Goal: Navigation & Orientation: Find specific page/section

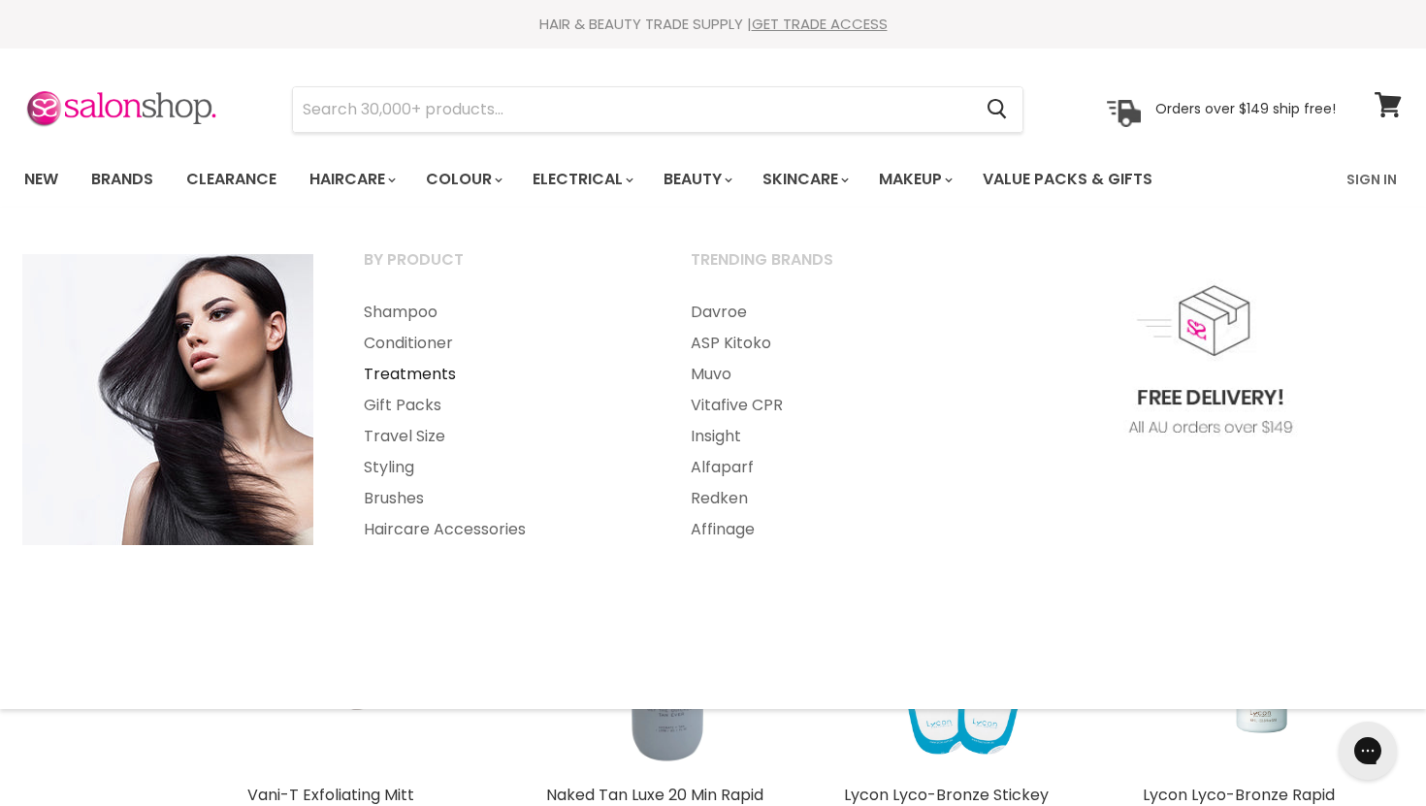
click at [399, 376] on link "Treatments" at bounding box center [500, 374] width 323 height 31
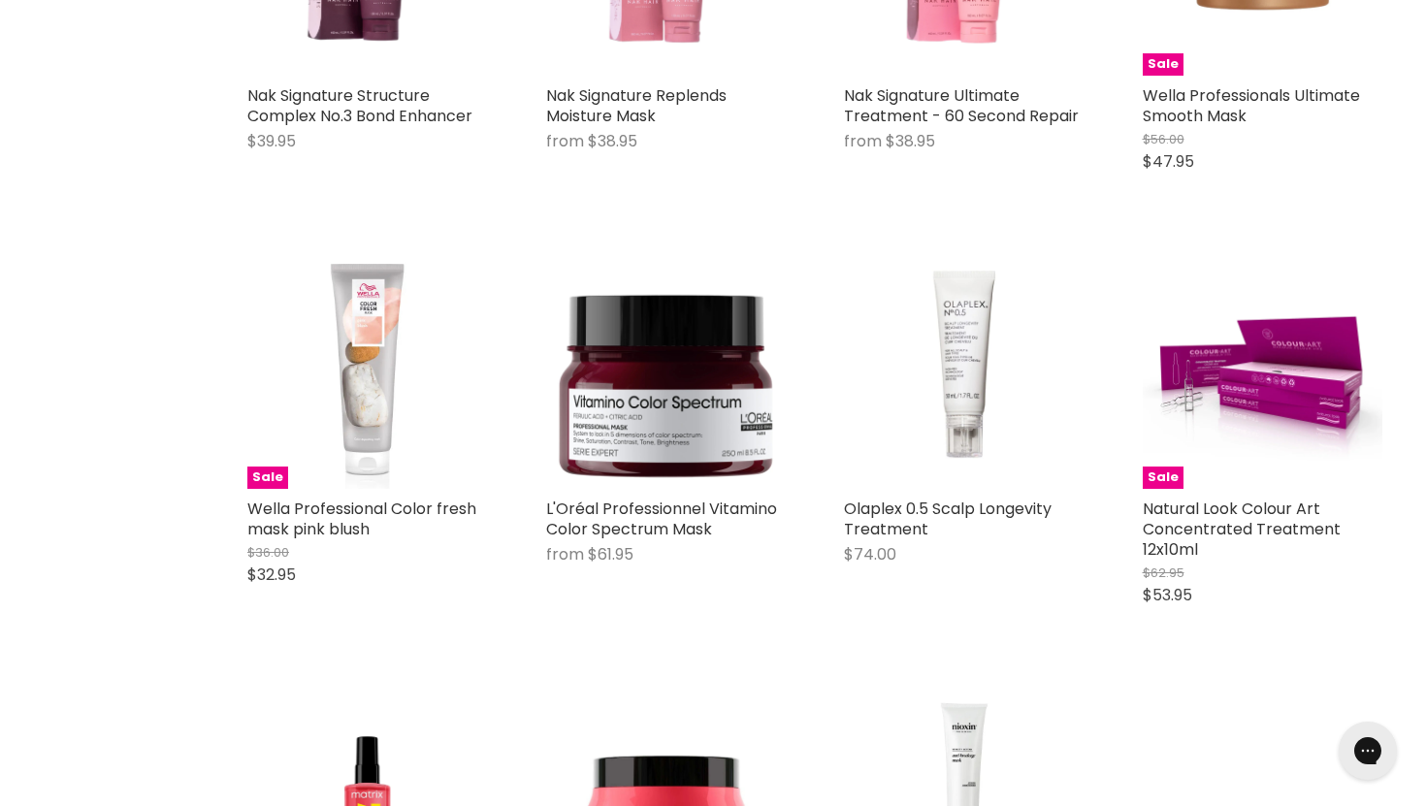
scroll to position [3583, 0]
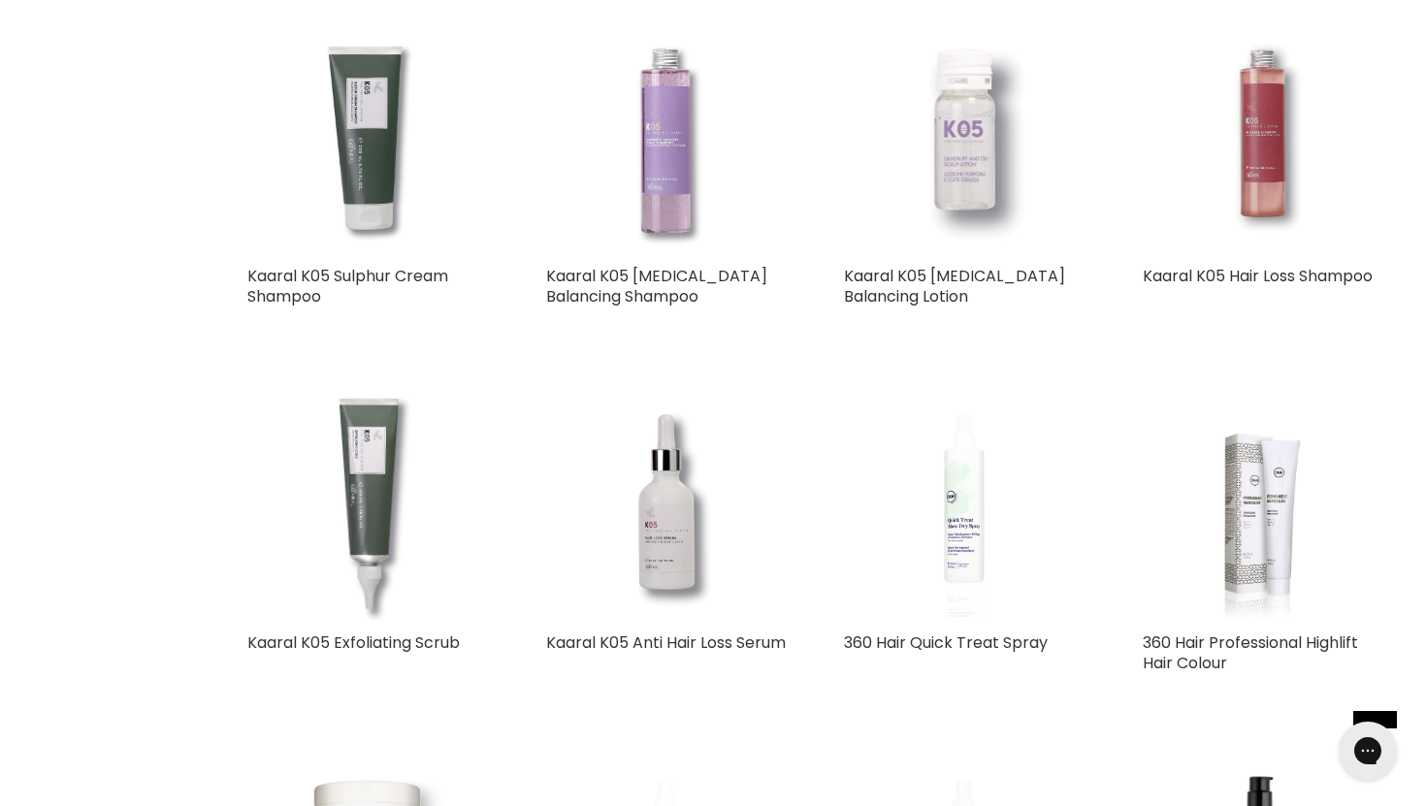
scroll to position [8977, 0]
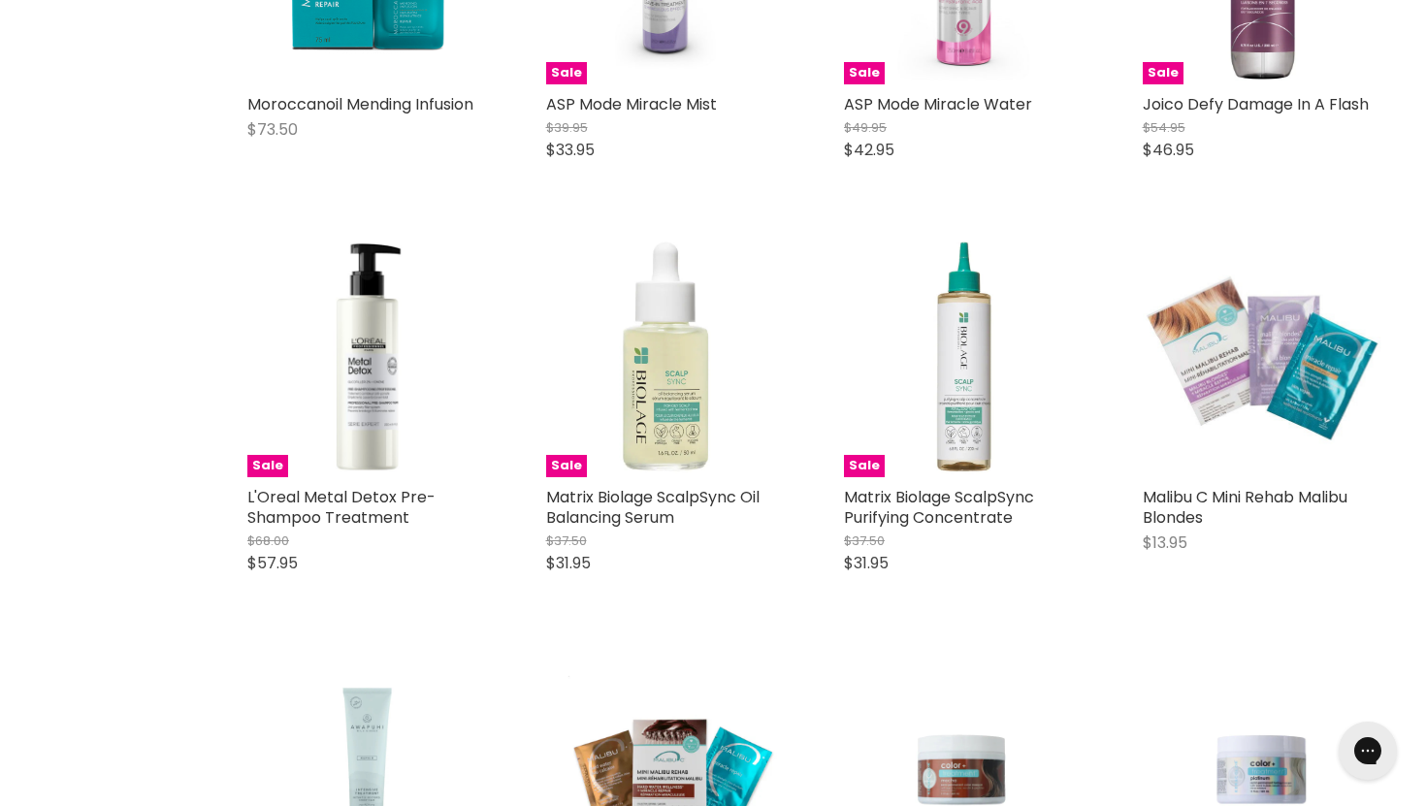
scroll to position [13204, 0]
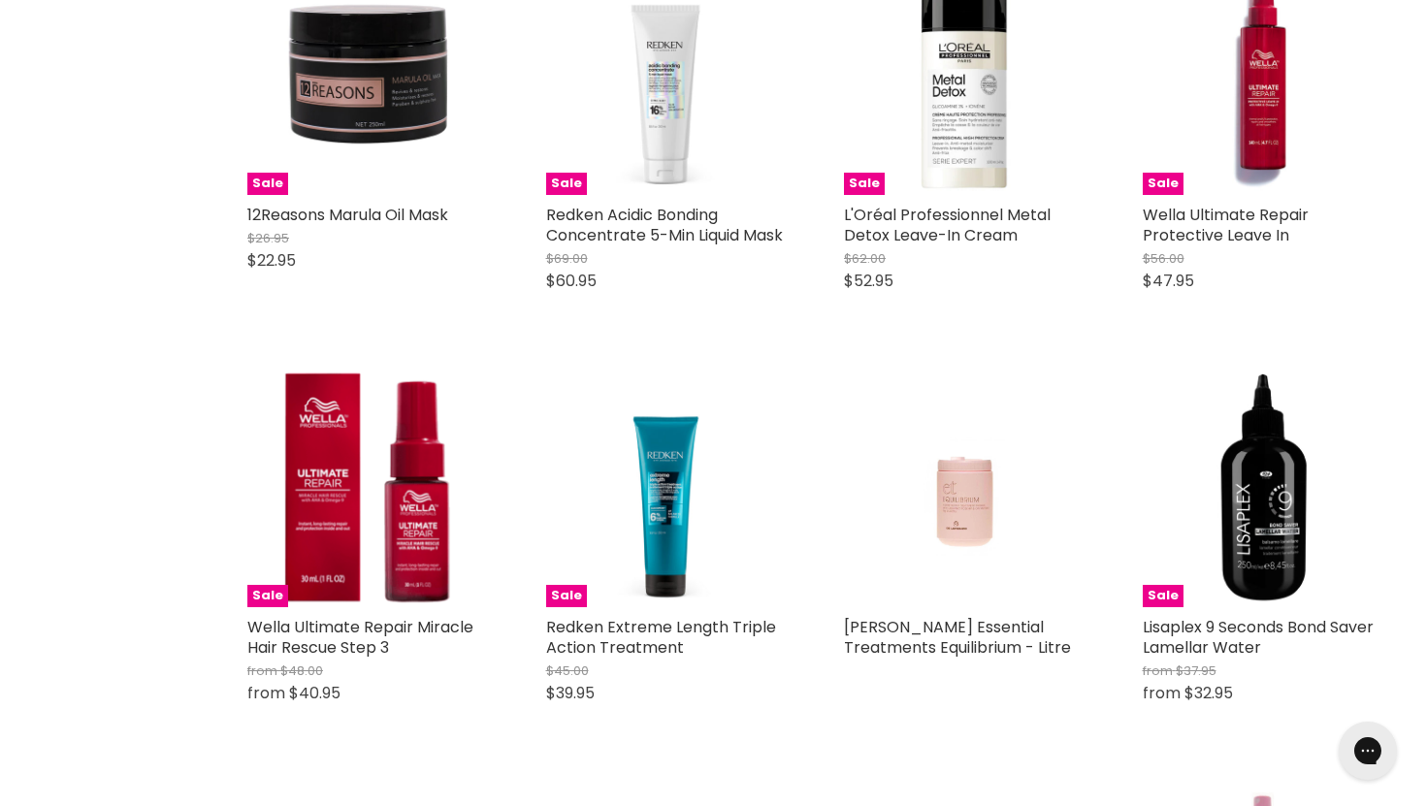
scroll to position [18853, 0]
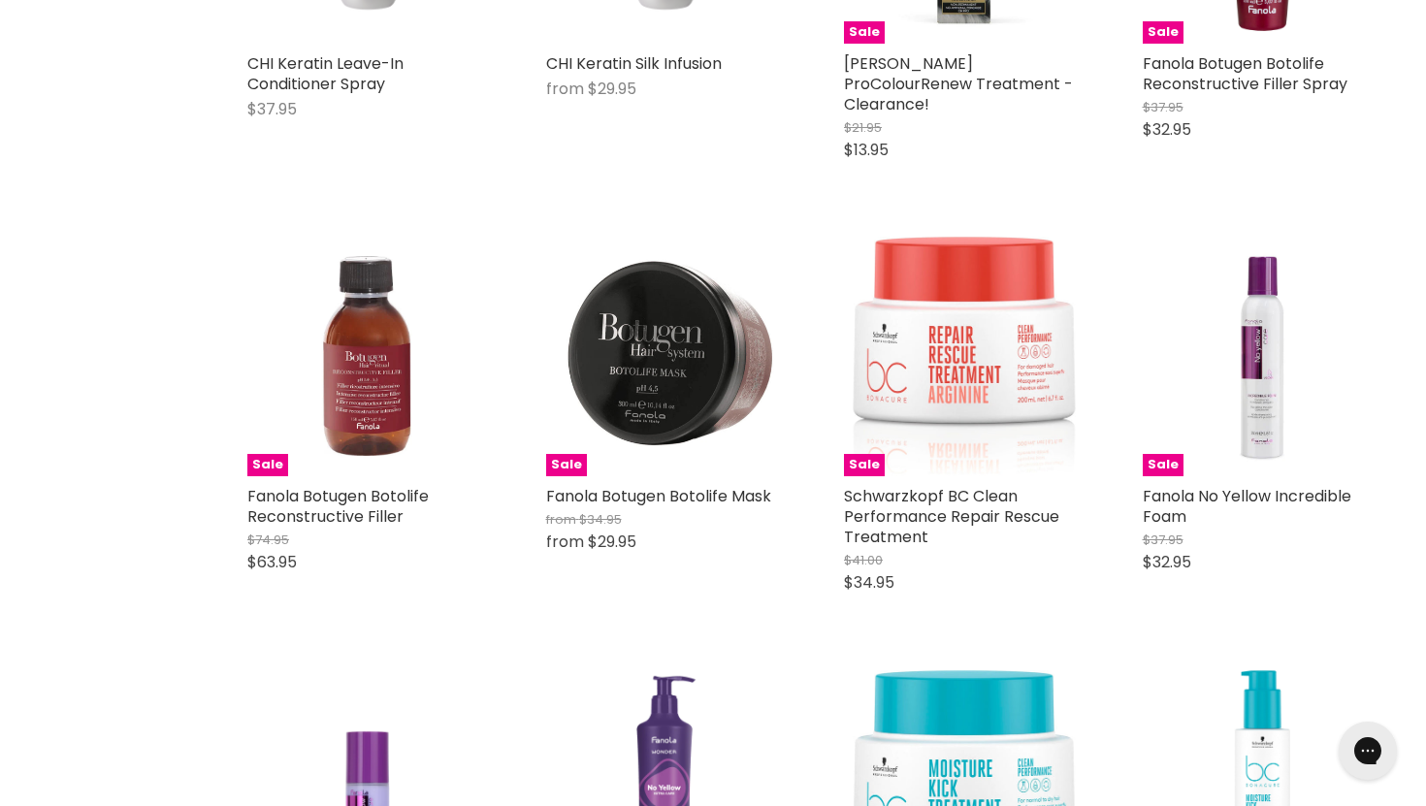
scroll to position [24065, 0]
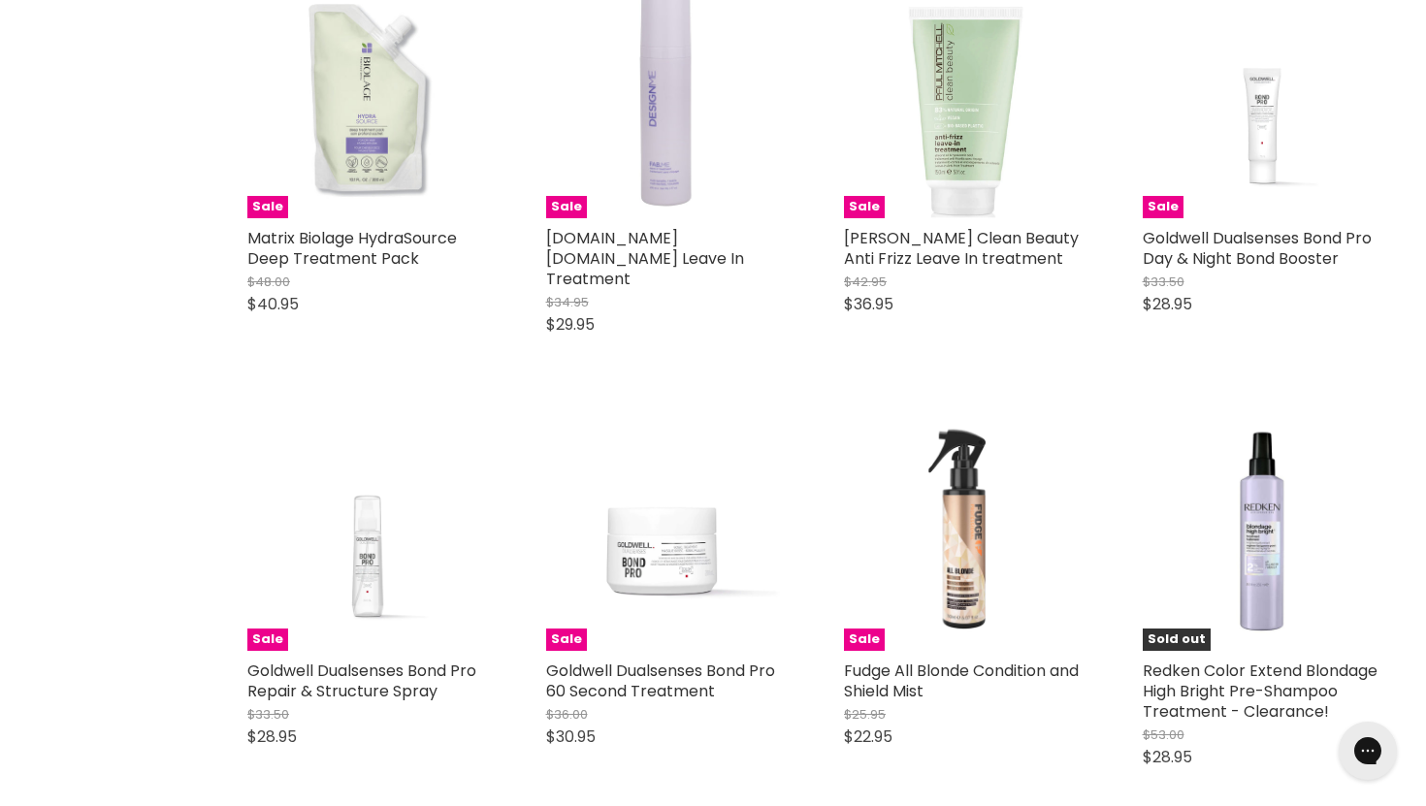
scroll to position [28987, 0]
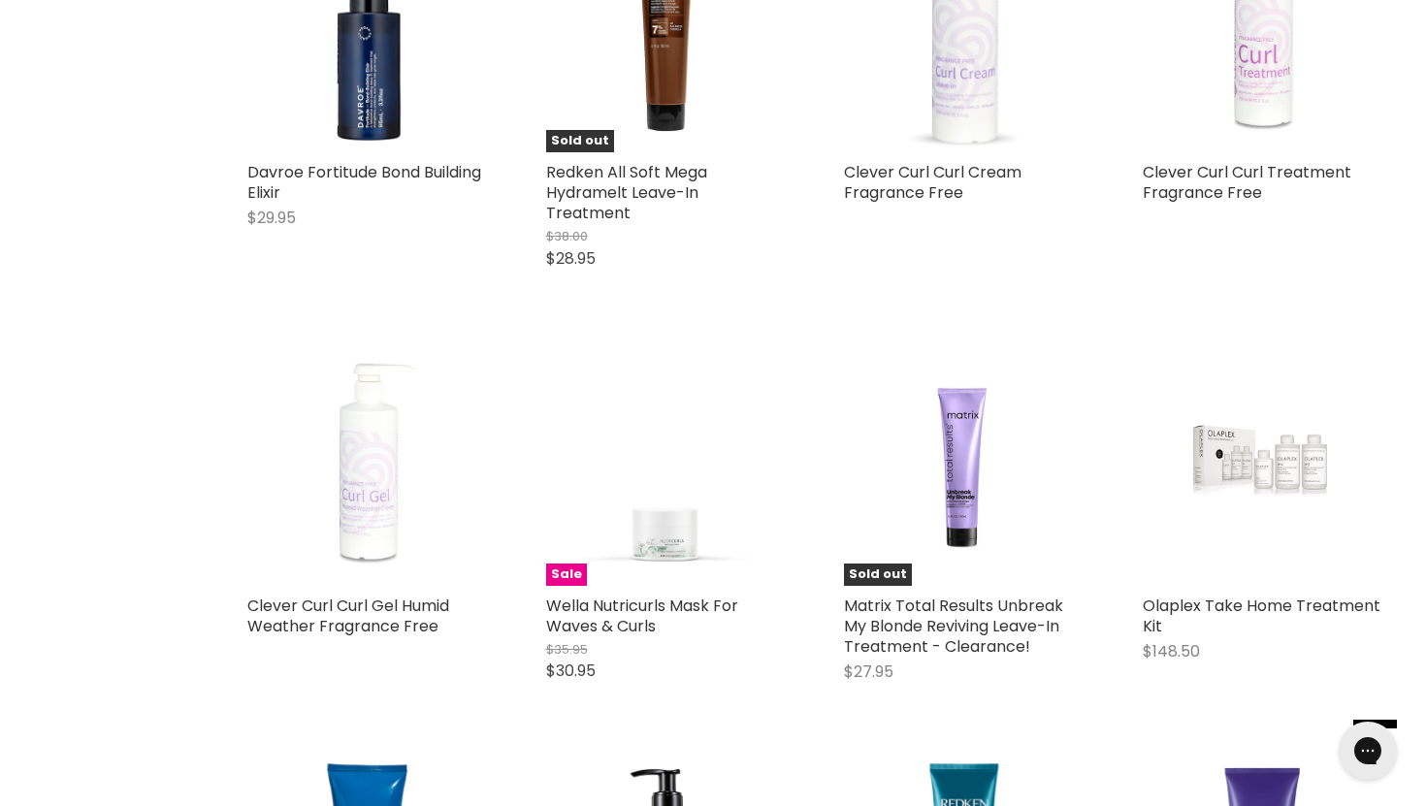
scroll to position [33697, 0]
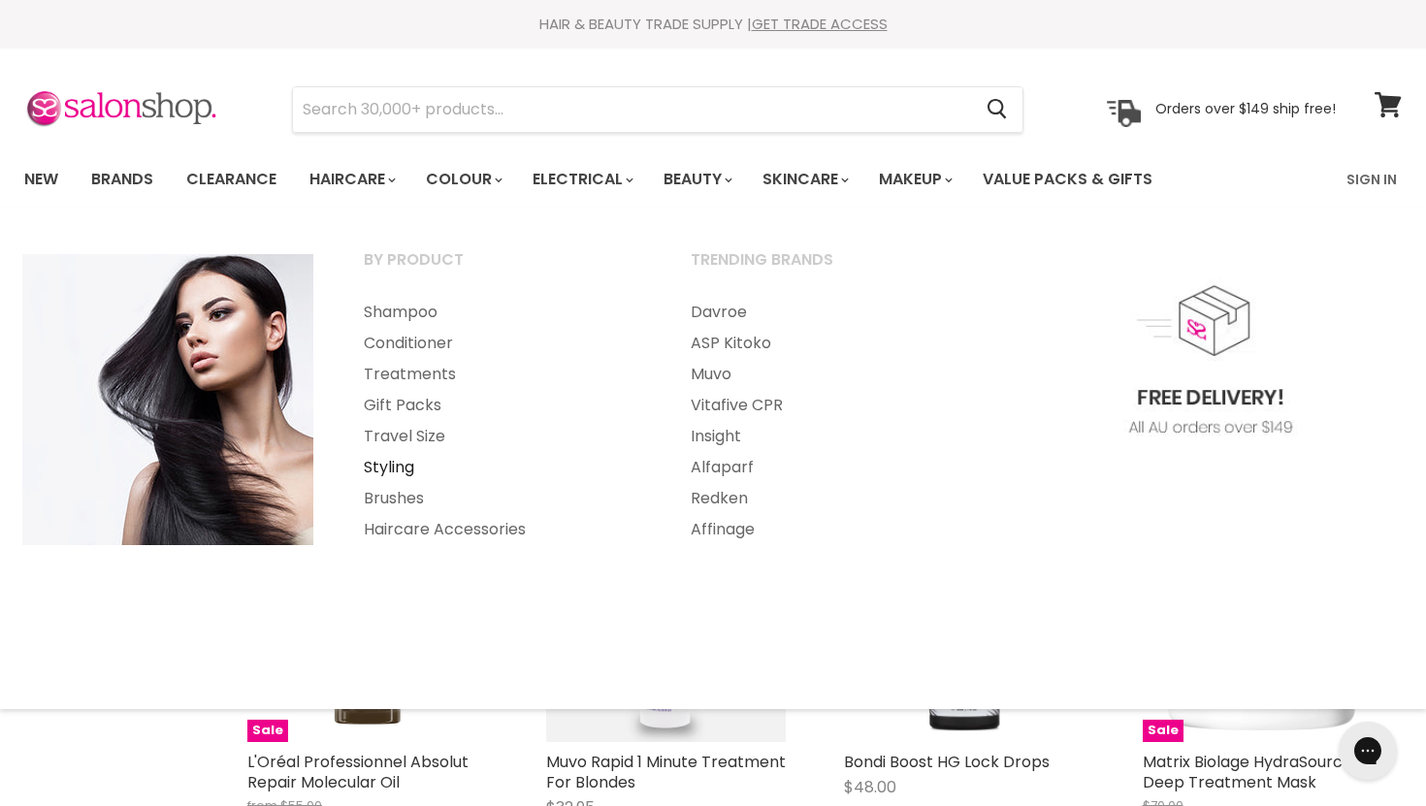
click at [387, 466] on link "Styling" at bounding box center [500, 467] width 323 height 31
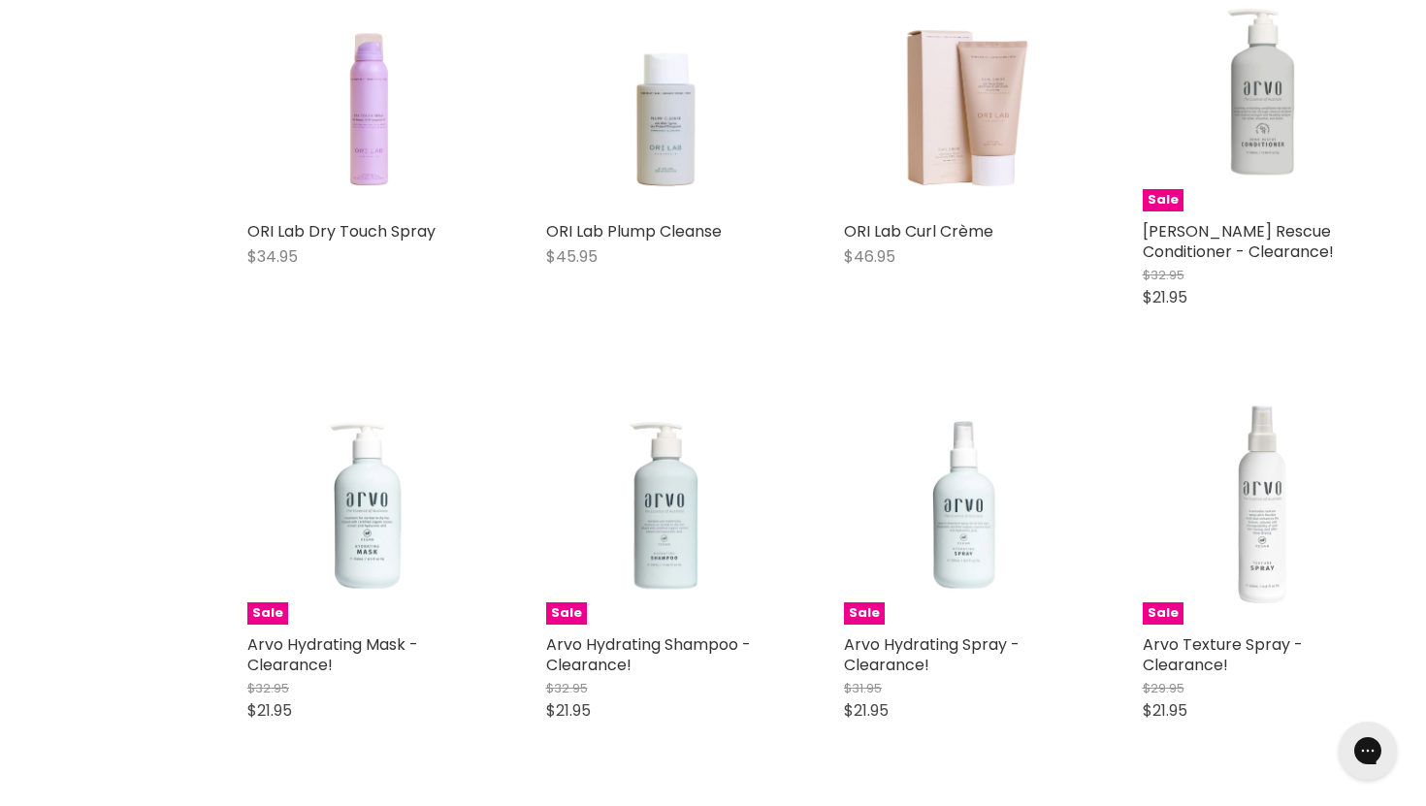
scroll to position [4079, 0]
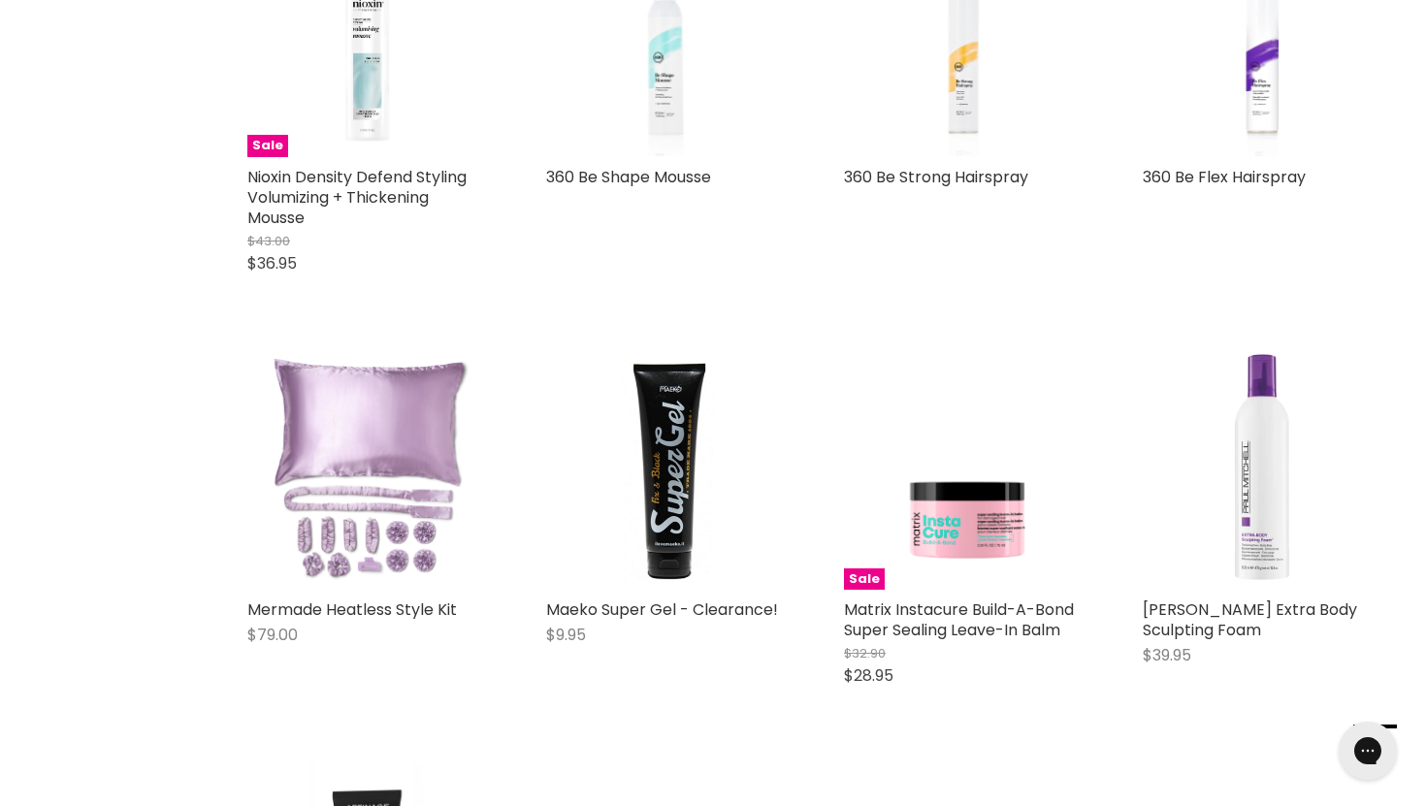
scroll to position [8261, 0]
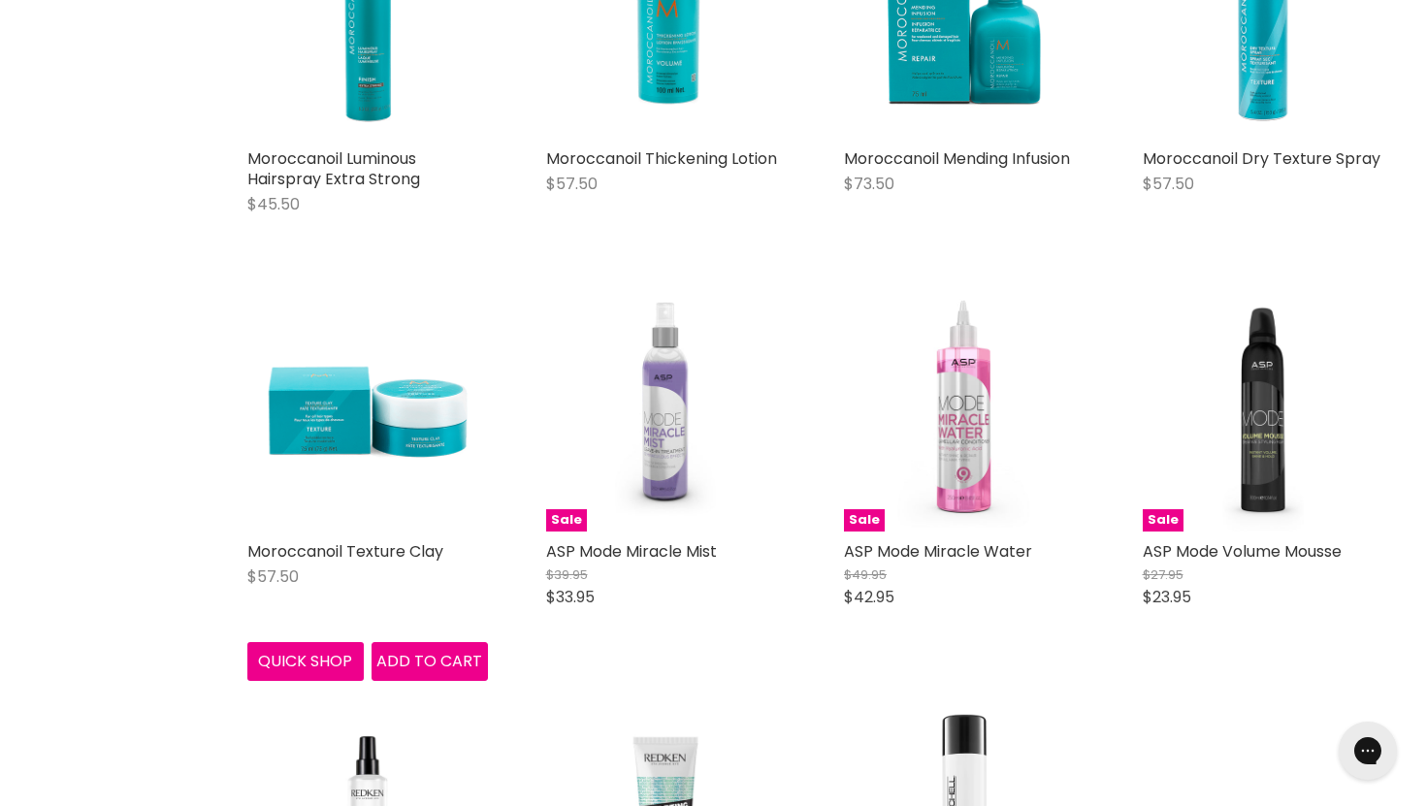
scroll to position [12372, 0]
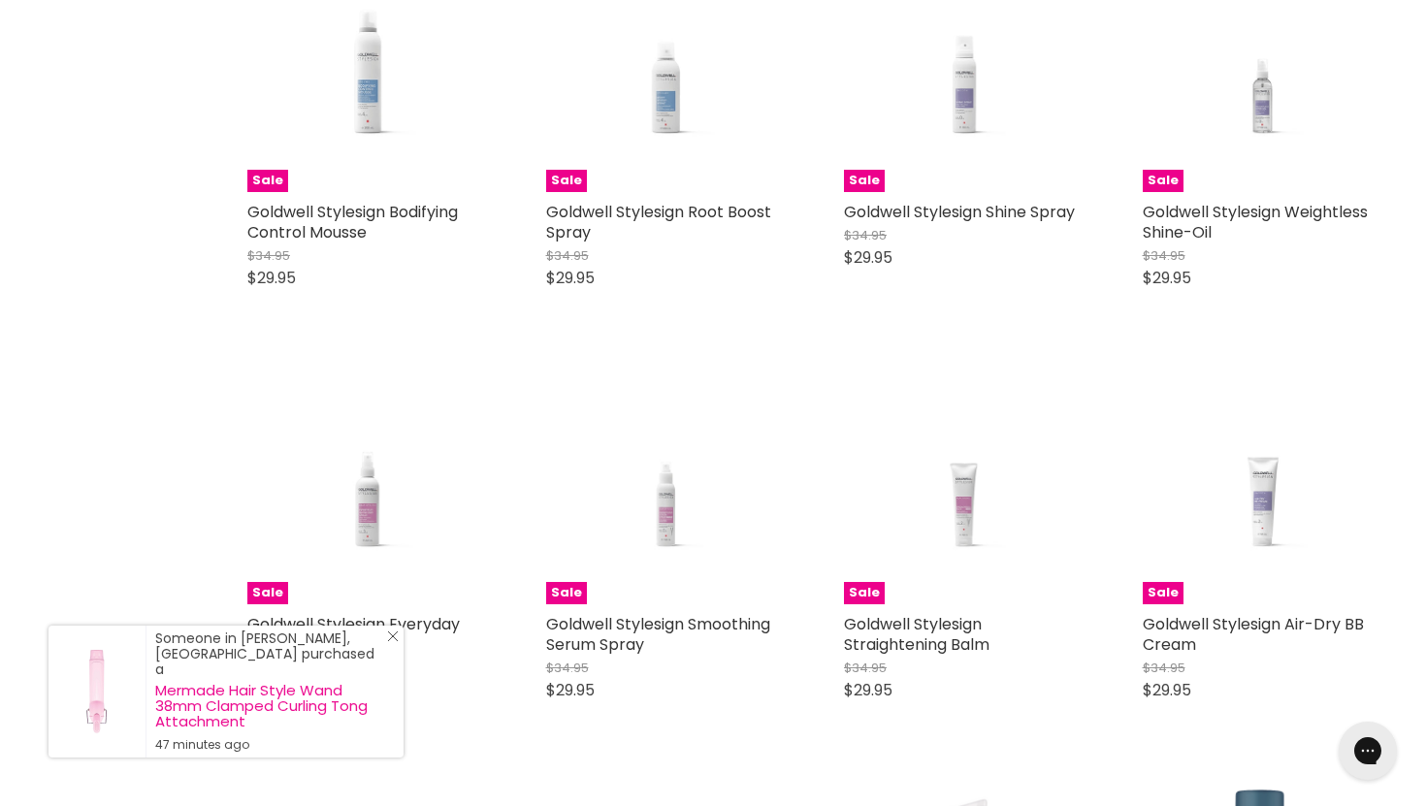
scroll to position [18494, 0]
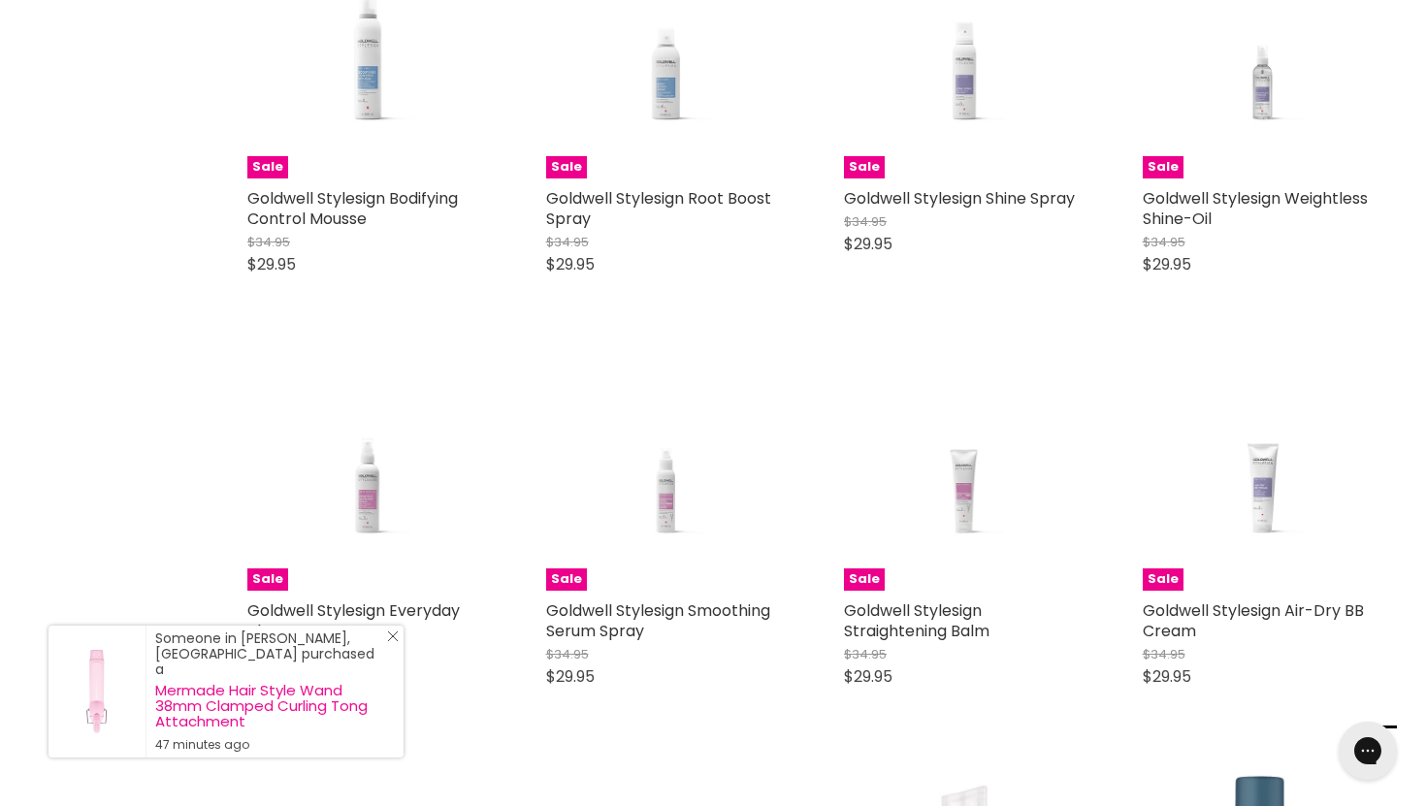
click at [392, 642] on icon "Close Icon" at bounding box center [393, 636] width 12 height 12
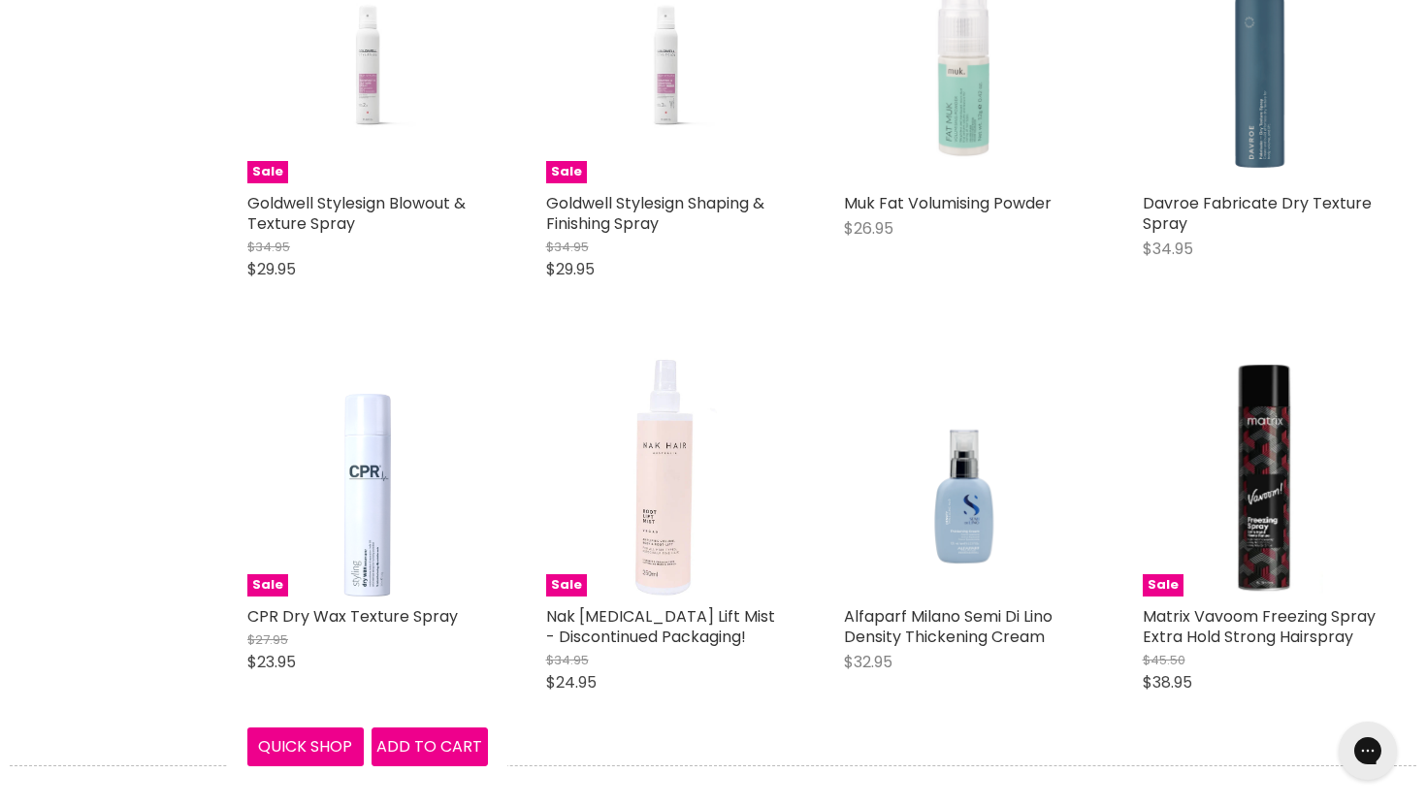
scroll to position [19319, 0]
